Goal: Transaction & Acquisition: Book appointment/travel/reservation

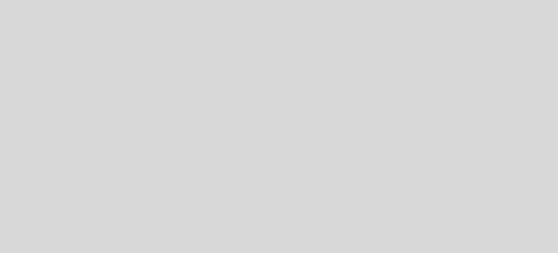
select select "es"
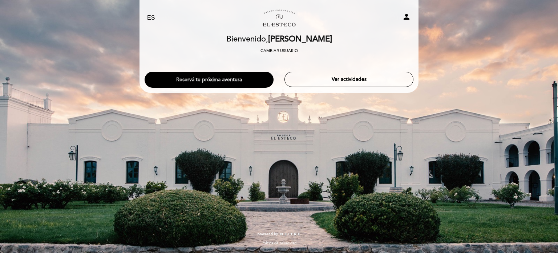
click at [223, 82] on button "Reservá tu próxima aventura" at bounding box center [209, 80] width 129 height 16
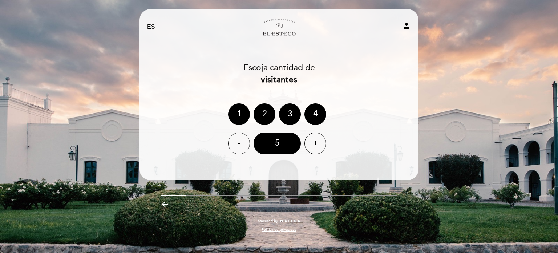
click at [257, 113] on div "2" at bounding box center [265, 114] width 22 height 22
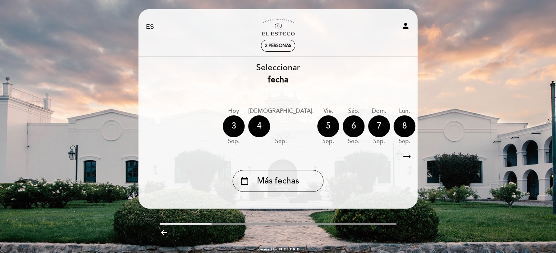
click at [401, 155] on icon "arrow_right_alt" at bounding box center [406, 157] width 11 height 16
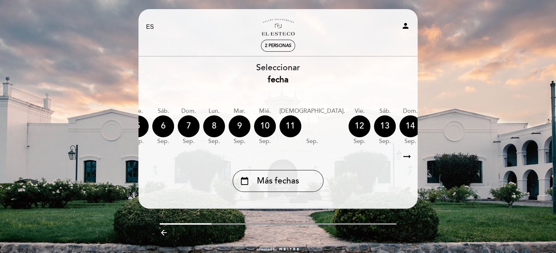
scroll to position [0, 212]
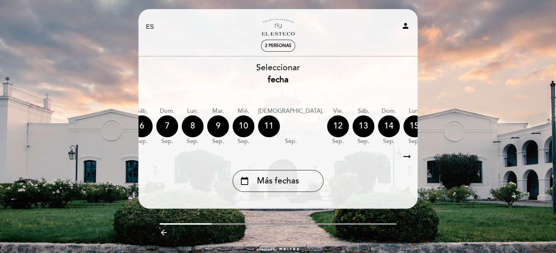
click at [454, 121] on div "17" at bounding box center [465, 126] width 22 height 22
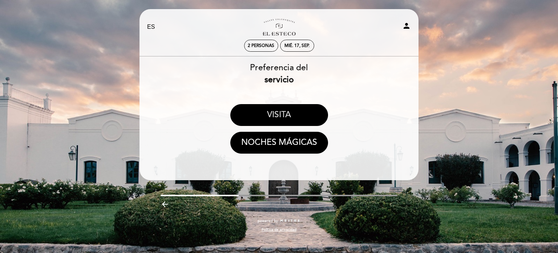
click at [300, 117] on button "VISITA" at bounding box center [279, 115] width 98 height 22
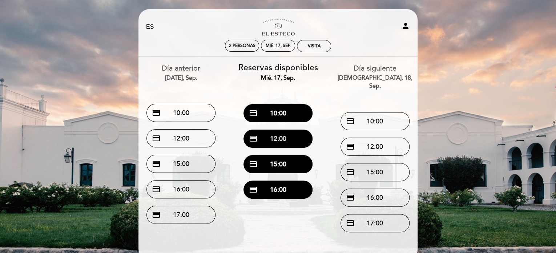
click at [283, 138] on button "credit_card 12:00" at bounding box center [277, 138] width 69 height 18
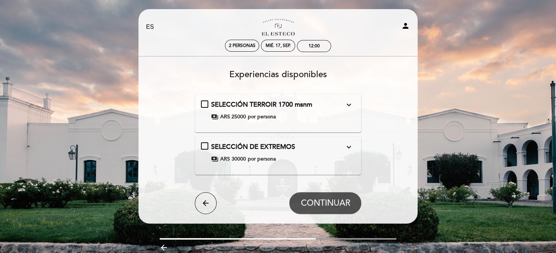
click at [347, 144] on icon "expand_more" at bounding box center [348, 146] width 9 height 9
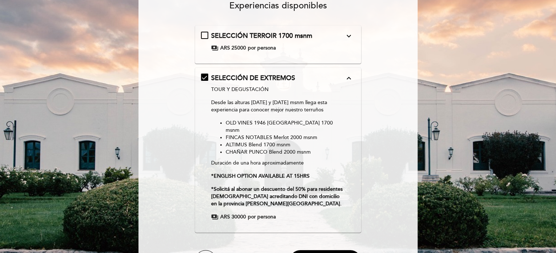
scroll to position [73, 0]
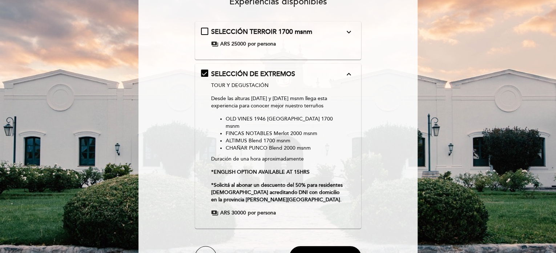
click at [349, 30] on icon "expand_more" at bounding box center [348, 32] width 9 height 9
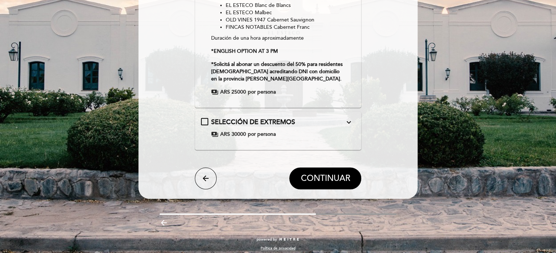
scroll to position [145, 0]
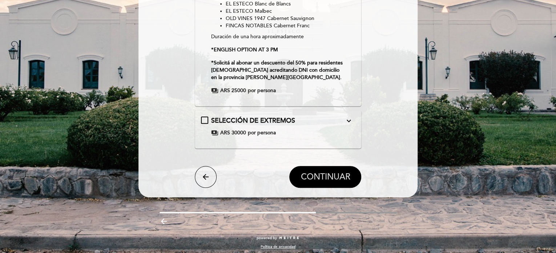
click at [317, 177] on span "CONTINUAR" at bounding box center [324, 176] width 49 height 10
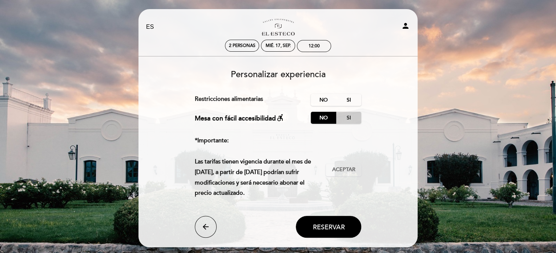
click at [347, 118] on label "Si" at bounding box center [348, 118] width 25 height 12
click at [326, 121] on label "No" at bounding box center [323, 118] width 25 height 12
click at [311, 103] on label "No" at bounding box center [323, 100] width 25 height 12
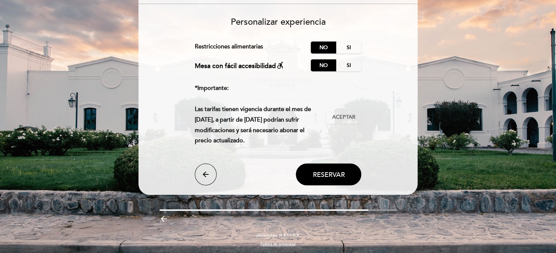
scroll to position [53, 0]
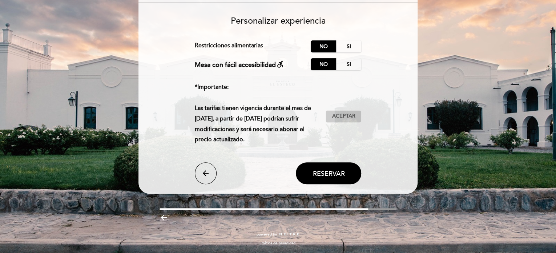
click at [349, 114] on span "Aceptar" at bounding box center [343, 116] width 23 height 8
click at [328, 168] on button "Reservar" at bounding box center [328, 173] width 65 height 22
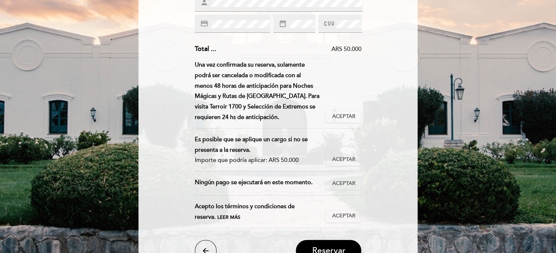
scroll to position [145, 0]
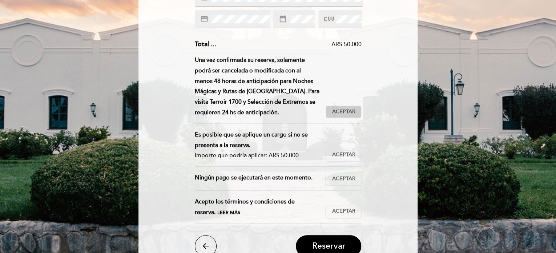
click at [349, 109] on span "Aceptar" at bounding box center [343, 112] width 23 height 8
click at [352, 156] on span "Aceptar" at bounding box center [343, 155] width 23 height 8
click at [345, 178] on span "Aceptar" at bounding box center [343, 179] width 23 height 8
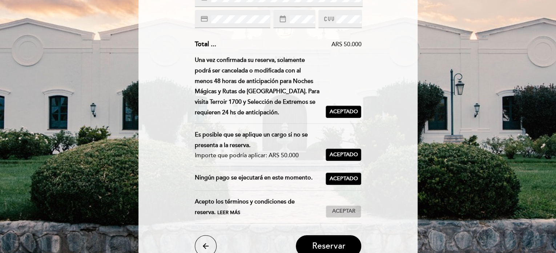
click at [340, 213] on span "Aceptar" at bounding box center [343, 211] width 23 height 8
click at [342, 180] on span "Aceptado" at bounding box center [343, 179] width 28 height 8
click at [338, 181] on span "Aceptar" at bounding box center [343, 179] width 23 height 8
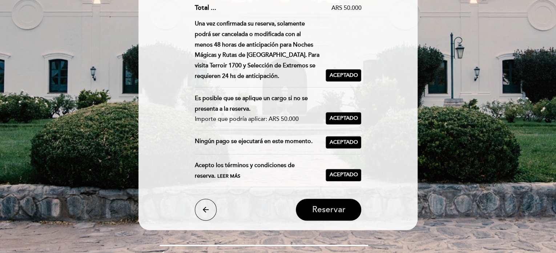
click at [342, 215] on button "Reservar" at bounding box center [328, 209] width 65 height 22
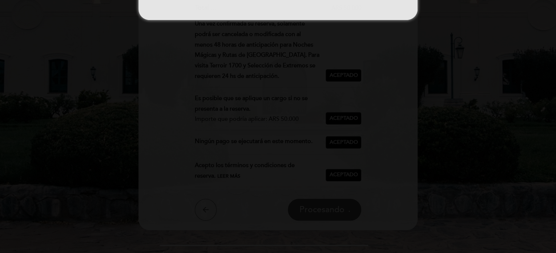
scroll to position [0, 0]
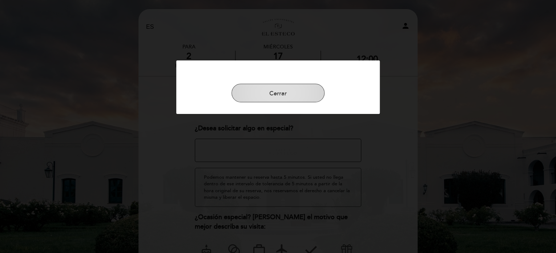
click at [269, 90] on button "Cerrar" at bounding box center [277, 93] width 93 height 19
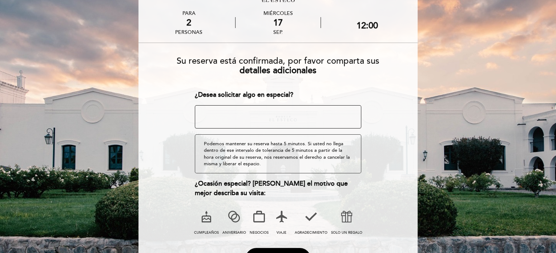
scroll to position [73, 0]
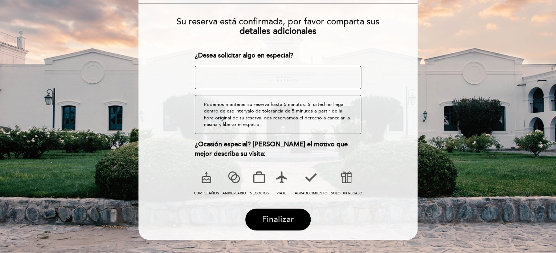
click at [288, 224] on span "Finalizar" at bounding box center [278, 219] width 32 height 10
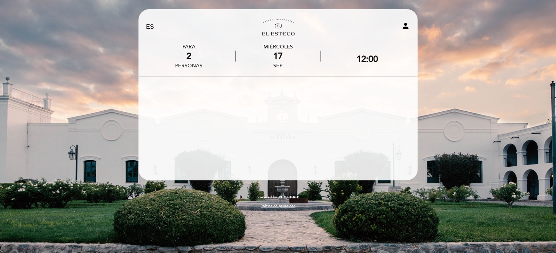
scroll to position [0, 0]
